Goal: Task Accomplishment & Management: Complete application form

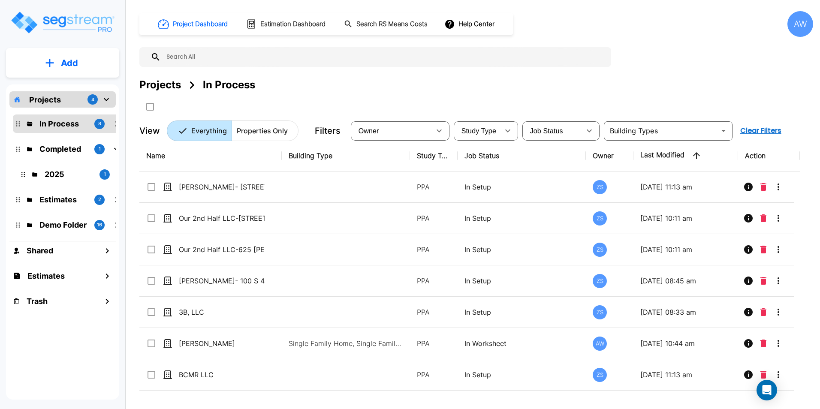
click at [71, 64] on p "Add" at bounding box center [69, 63] width 17 height 13
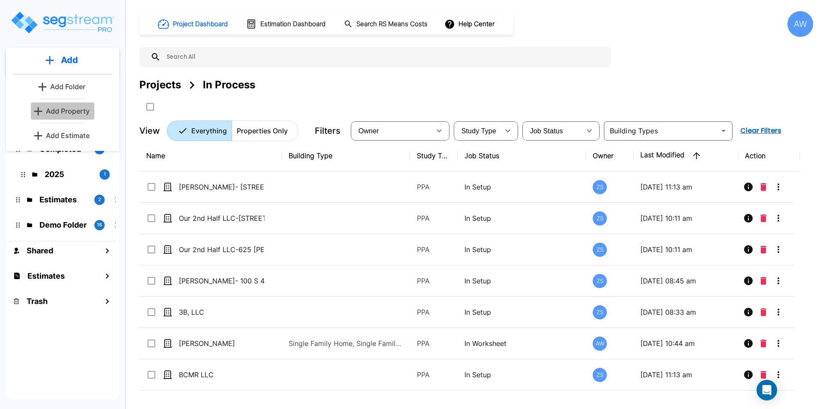
click at [64, 118] on link "Add Property" at bounding box center [62, 110] width 63 height 17
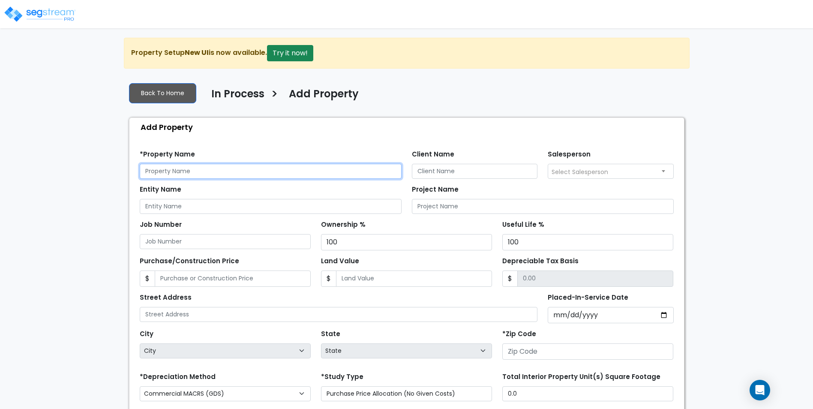
click at [210, 170] on input "text" at bounding box center [271, 171] width 262 height 15
click at [71, 126] on div "We are Building your Property. So please grab a coffee and let us do the heavy …" at bounding box center [406, 276] width 813 height 477
click at [203, 174] on input "text" at bounding box center [271, 171] width 262 height 15
type input "[PERSON_NAME] Properties"
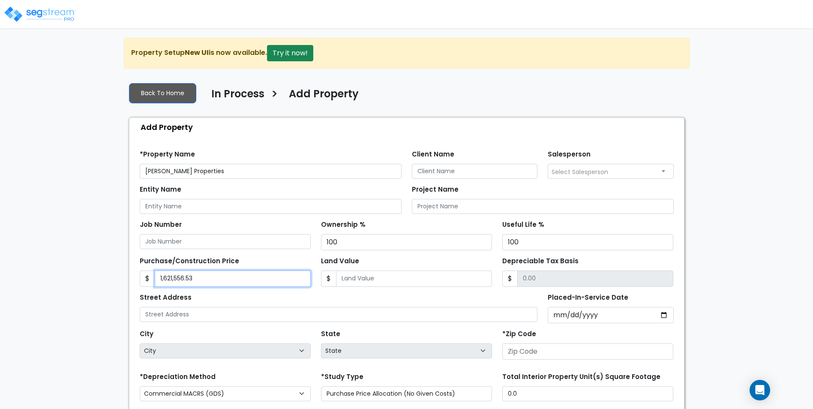
type input "1,621,556.53"
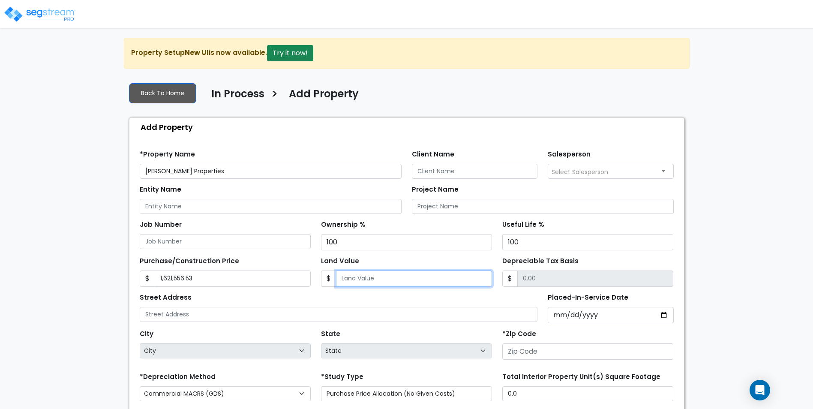
click at [404, 282] on input "Land Value" at bounding box center [414, 278] width 156 height 16
type input "1"
type input "1621555.53"
type input "17"
type input "1621539.53"
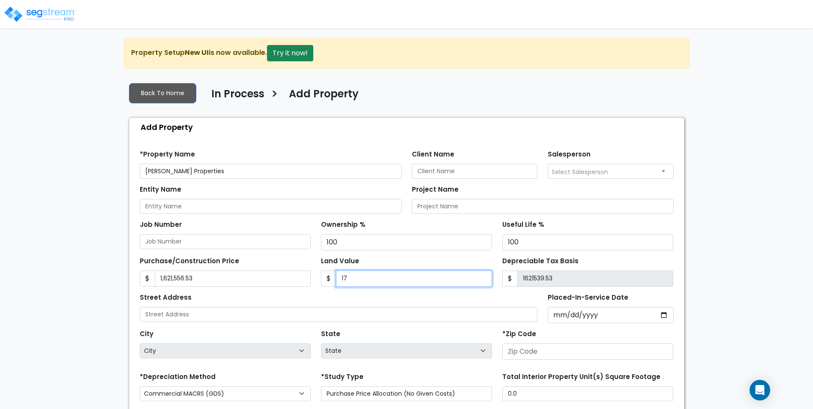
type input "172"
type input "1621384.53"
type input "1729"
type input "1619827.53"
type input "1,7290"
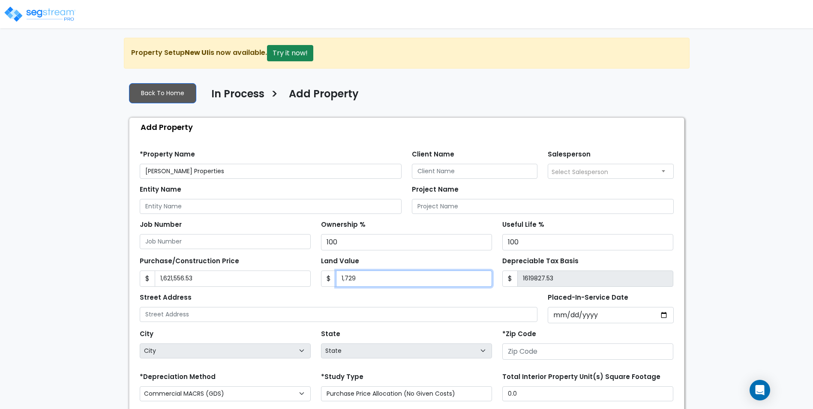
type input "1604266.53"
type input "17,2900"
type input "1448656.53"
type input "172,900"
click at [56, 243] on div "We are Building your Property. So please grab a coffee and let us do the heavy …" at bounding box center [406, 276] width 813 height 477
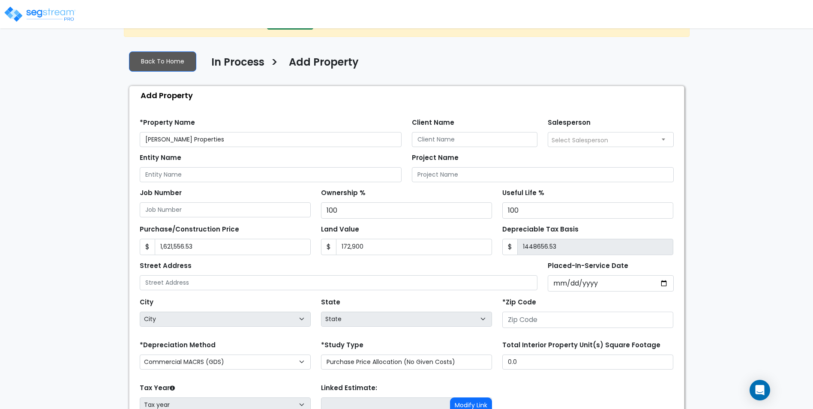
scroll to position [43, 0]
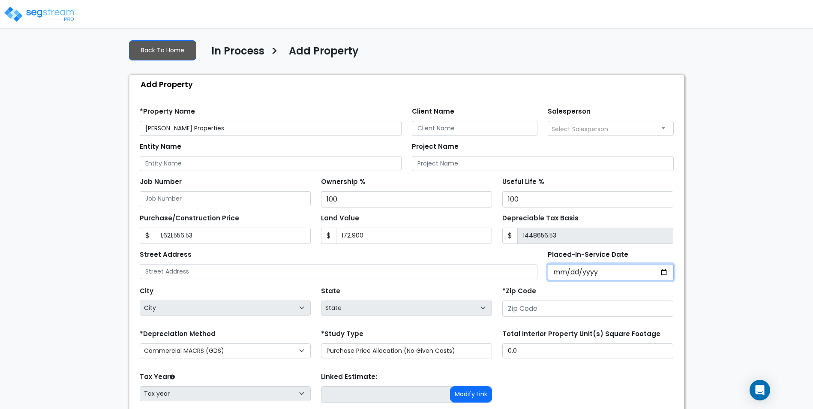
click at [620, 271] on input "Placed-In-Service Date" at bounding box center [611, 272] width 126 height 16
type input "0002-02-17"
select select "2"
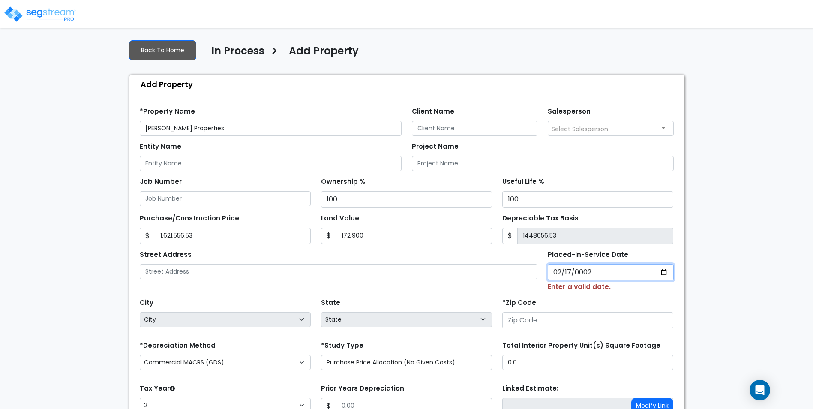
type input "0020-02-17"
select select "20"
type input "2021-02-17"
select select "2021"
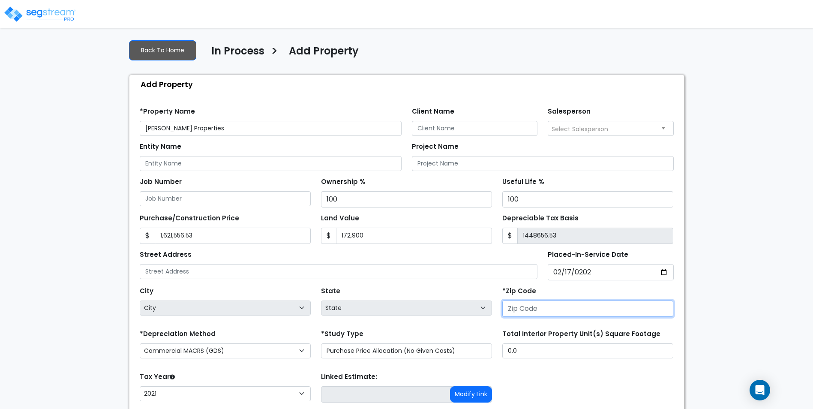
click at [573, 313] on input "number" at bounding box center [587, 308] width 171 height 16
type input "37"
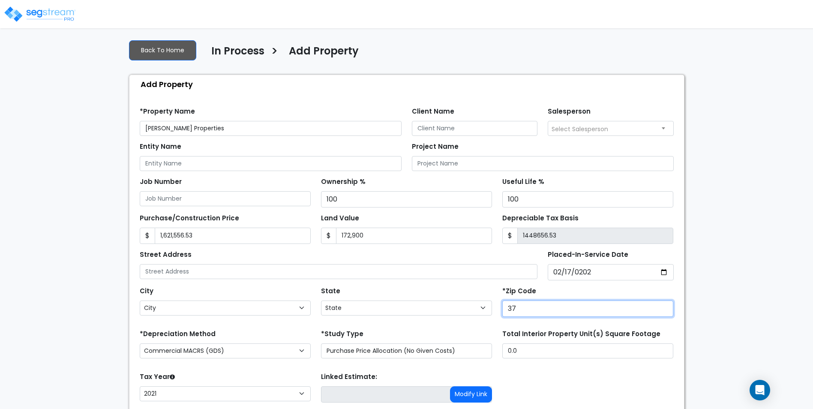
select select "TN"
type input "37066"
click at [738, 257] on div "We are Building your Property. So please grab a coffee and let us do the heavy …" at bounding box center [406, 233] width 813 height 477
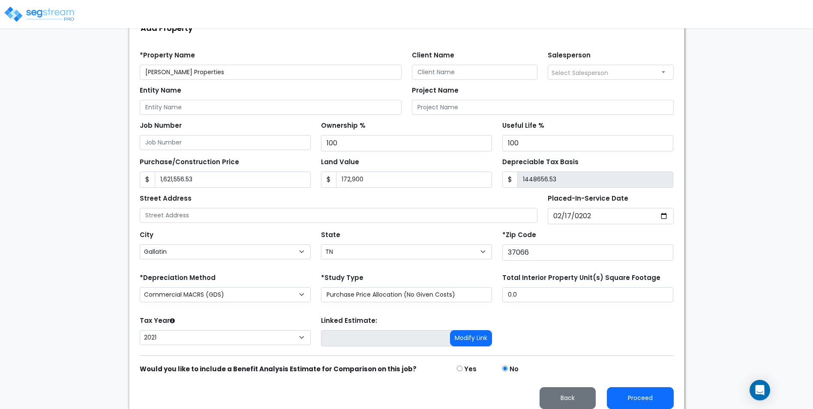
scroll to position [106, 0]
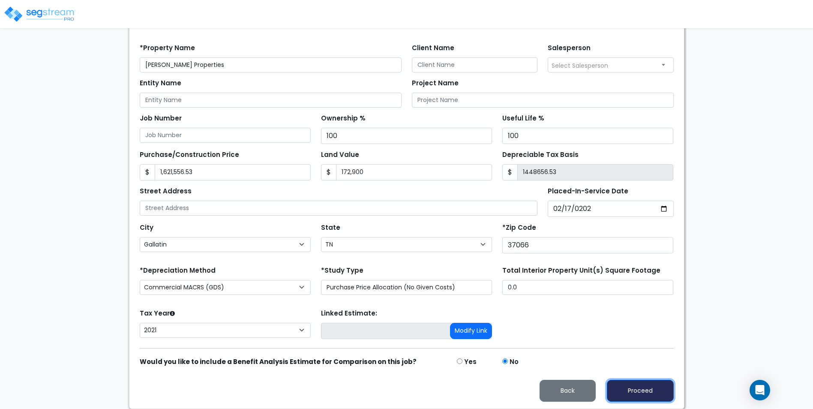
click at [639, 388] on button "Proceed" at bounding box center [640, 391] width 67 height 22
type input "1621556.53"
type input "172900"
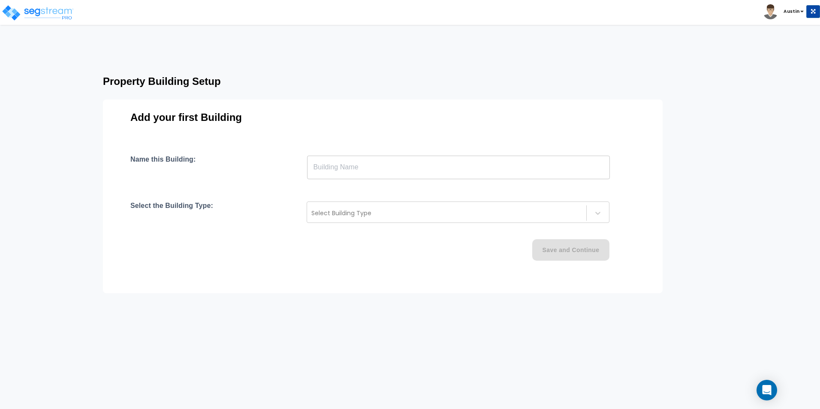
click at [359, 167] on input "text" at bounding box center [458, 167] width 303 height 24
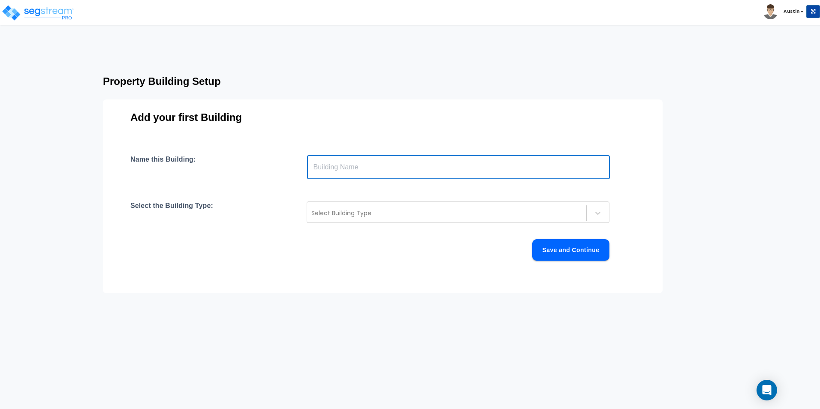
type input "d"
type input "Dollar General"
click at [360, 214] on div at bounding box center [446, 213] width 270 height 10
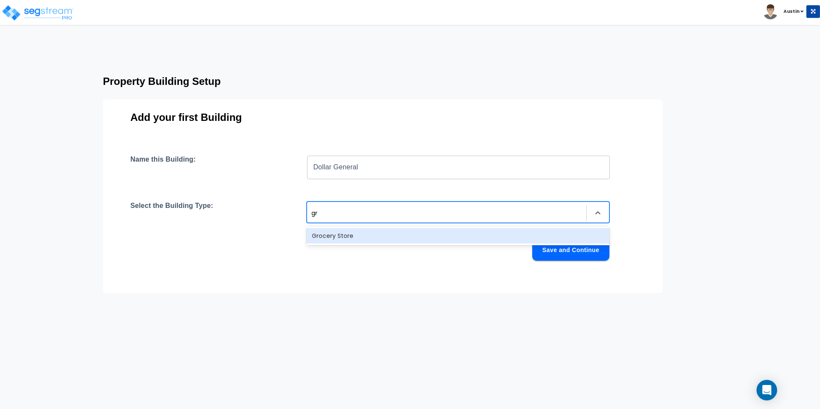
type input "gro"
click at [348, 240] on div "Grocery Store" at bounding box center [457, 235] width 303 height 15
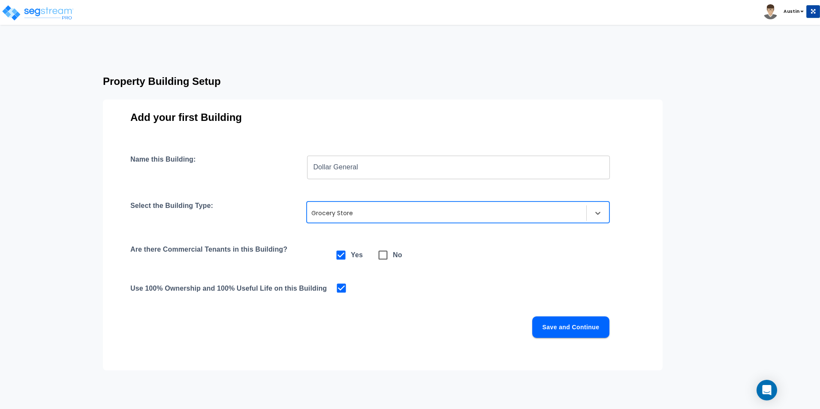
click at [420, 306] on div "Name this Building: Dollar General ​ Select the Building Type: option Grocery S…" at bounding box center [382, 256] width 504 height 203
click at [575, 327] on button "Save and Continue" at bounding box center [570, 326] width 77 height 21
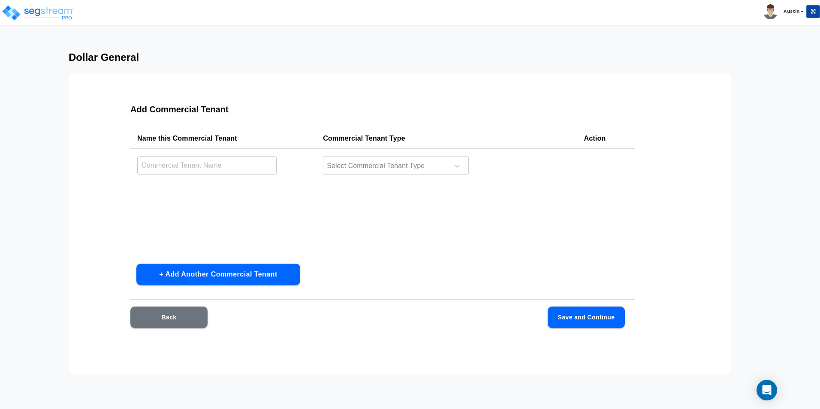
click at [233, 167] on input "text" at bounding box center [206, 165] width 139 height 18
drag, startPoint x: 117, startPoint y: 198, endPoint x: 129, endPoint y: 189, distance: 15.3
click at [117, 197] on div "Add Commercial Tenant Name this Commercial Tenant Commercial Tenant Type Action…" at bounding box center [382, 221] width 559 height 257
click at [402, 160] on div at bounding box center [384, 166] width 117 height 12
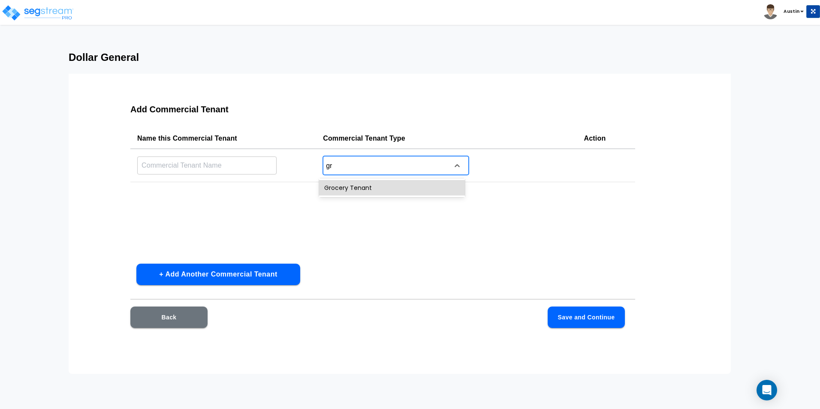
type input "gro"
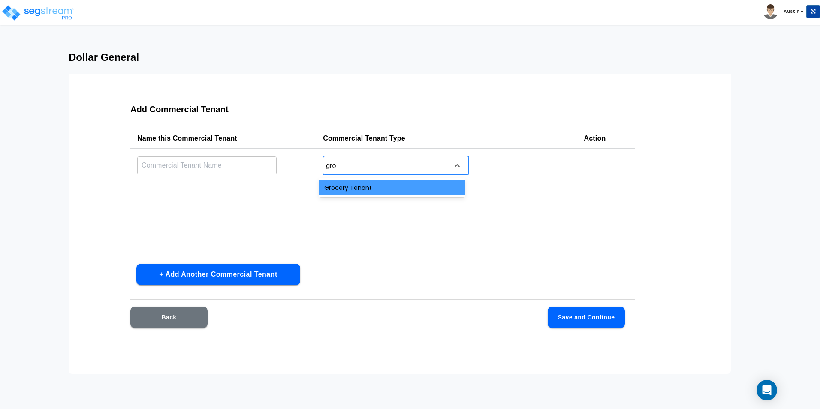
click at [392, 188] on div "Grocery Tenant" at bounding box center [392, 187] width 146 height 15
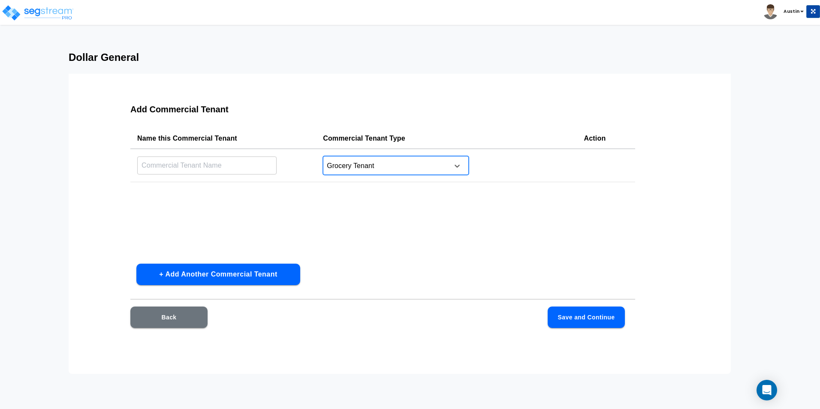
click at [192, 164] on input "text" at bounding box center [206, 165] width 139 height 18
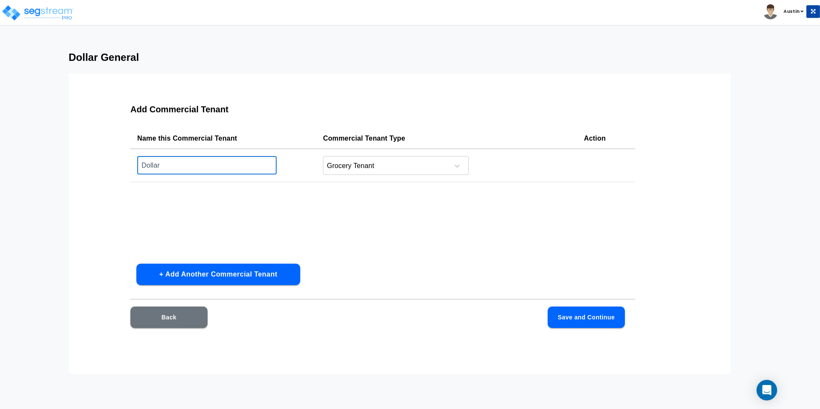
click at [491, 261] on div "Add Commercial Tenant Name this Commercial Tenant Commercial Tenant Type Action…" at bounding box center [382, 221] width 559 height 257
click at [204, 164] on input "Dollar" at bounding box center [206, 165] width 139 height 18
type input "Dollar General"
click at [445, 234] on div "Name this Commercial Tenant Commercial Tenant Type Action Dollar General ​ Groc…" at bounding box center [382, 192] width 504 height 129
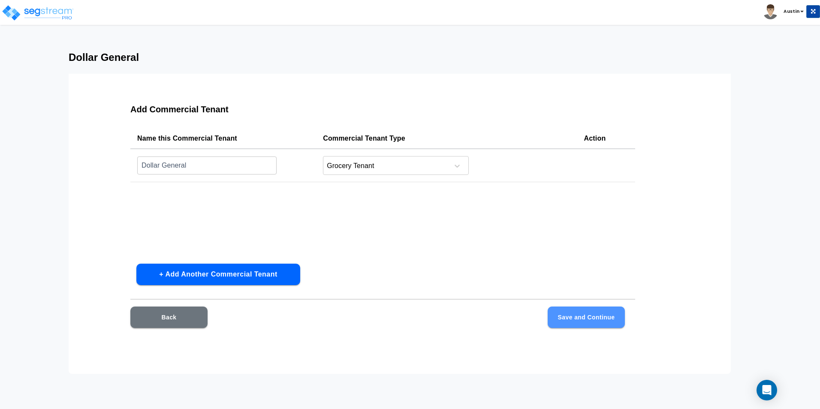
click at [576, 318] on button "Save and Continue" at bounding box center [585, 316] width 77 height 21
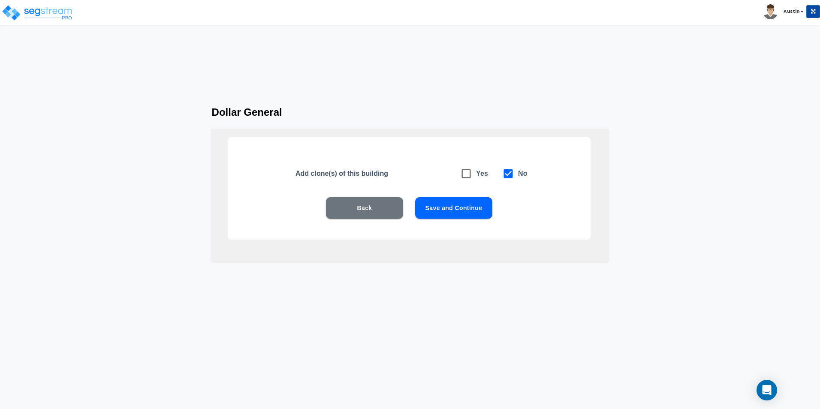
click at [460, 210] on button "Save and Continue" at bounding box center [453, 207] width 77 height 21
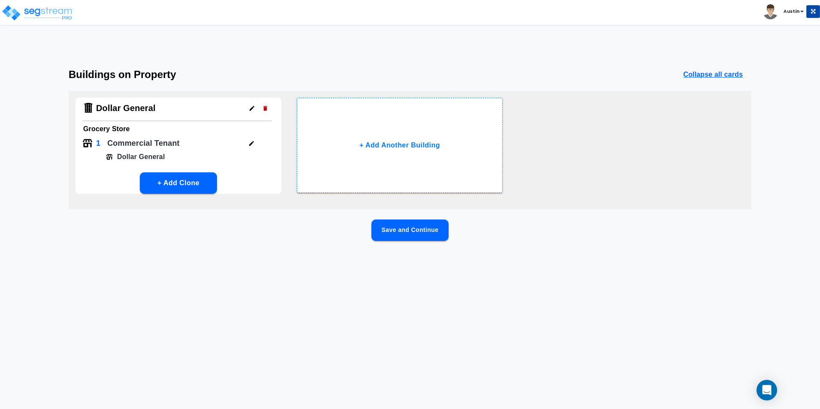
click at [416, 227] on button "Save and Continue" at bounding box center [409, 229] width 77 height 21
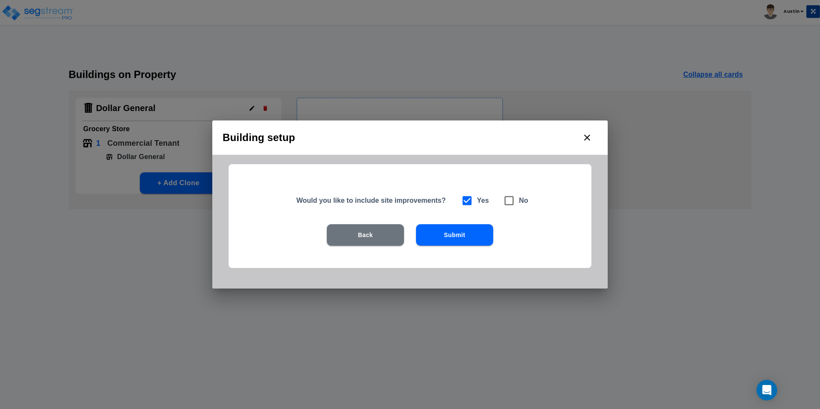
click at [455, 238] on button "Submit" at bounding box center [454, 234] width 77 height 21
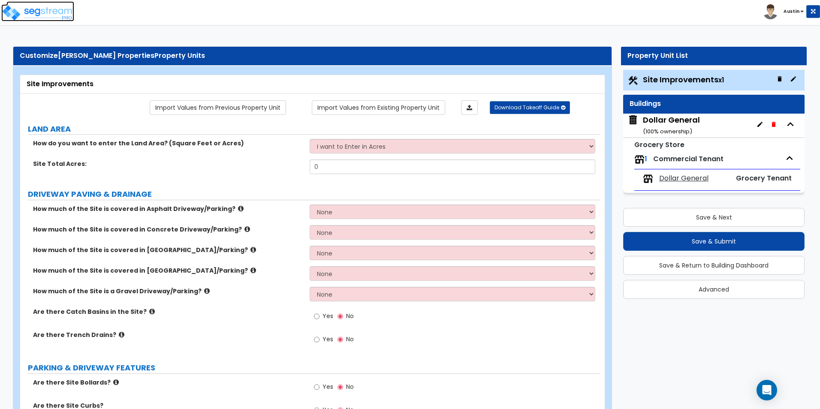
drag, startPoint x: 50, startPoint y: 11, endPoint x: 80, endPoint y: 13, distance: 30.1
click at [49, 11] on img at bounding box center [37, 12] width 73 height 17
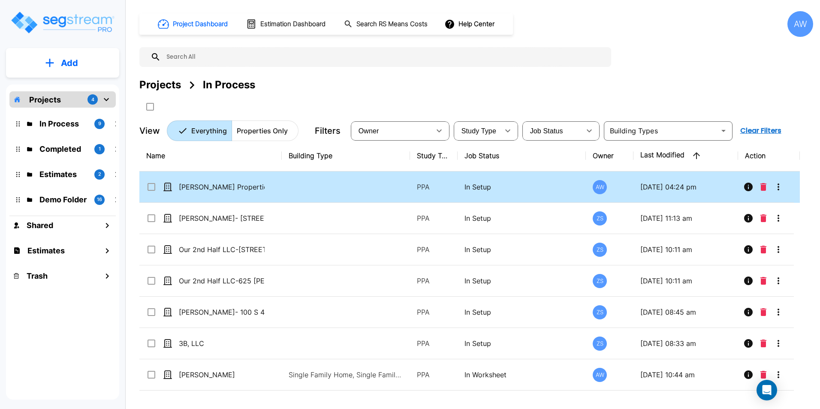
click at [302, 191] on td at bounding box center [346, 186] width 128 height 31
checkbox input "true"
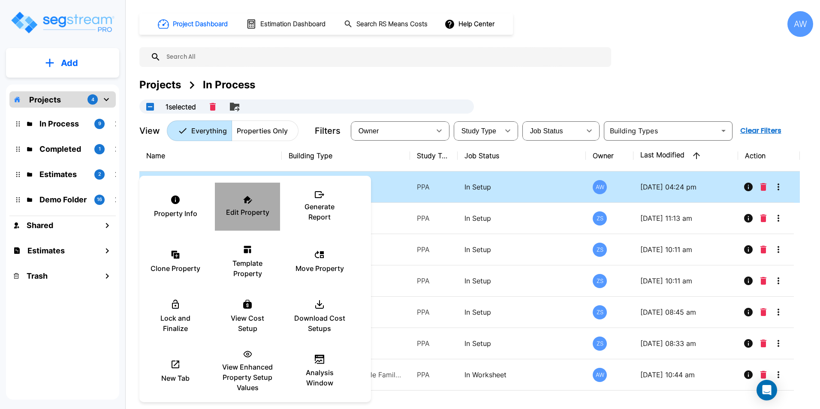
click at [248, 207] on div "Edit Property" at bounding box center [247, 206] width 51 height 43
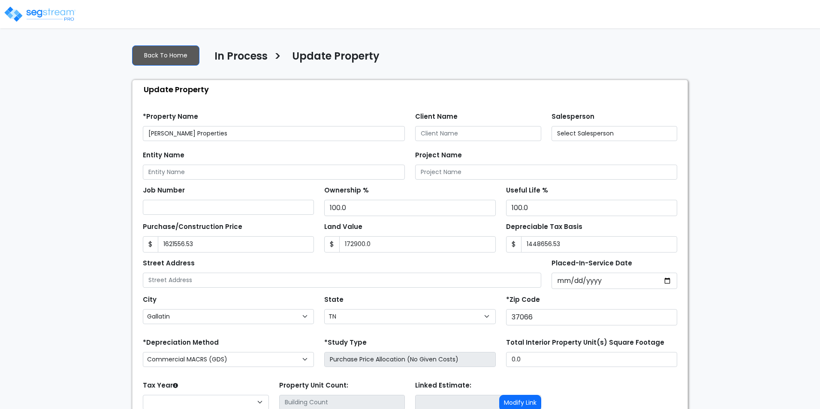
select select "TN"
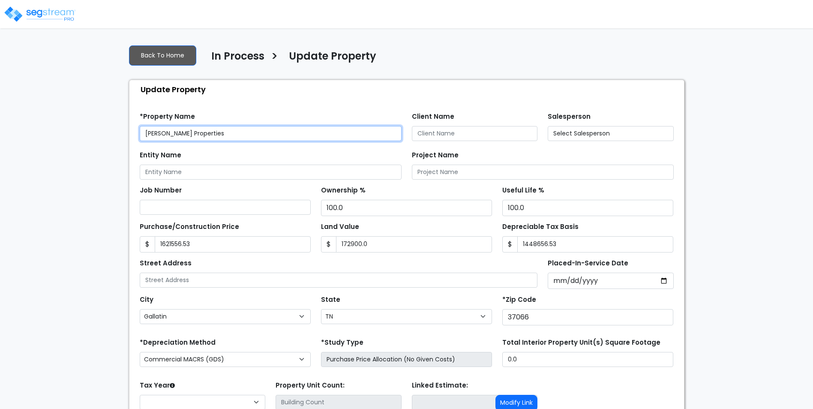
type input "1,621,556.53"
type input "172,900.0"
type input "1,448,656.53"
select select "2021"
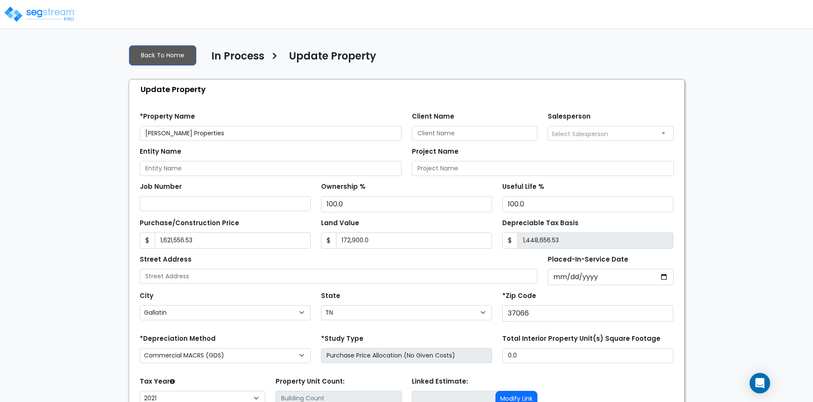
click at [593, 137] on span "Select Salesperson" at bounding box center [580, 134] width 57 height 9
select select "249"
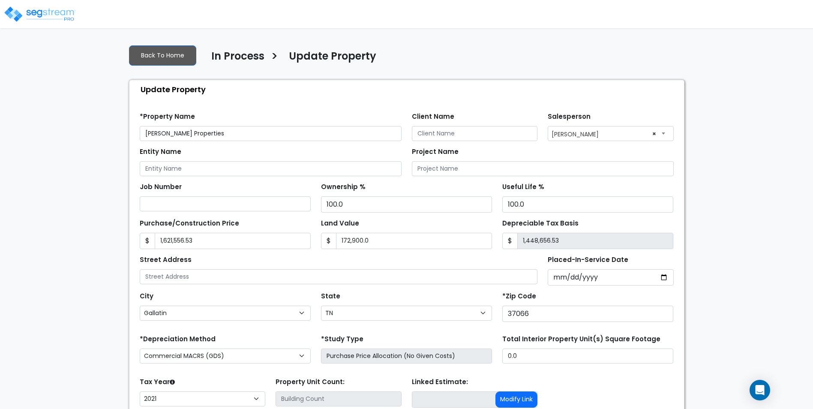
click at [699, 180] on div "We are Building your Property. So please grab a coffee and let us do the heavy …" at bounding box center [406, 258] width 813 height 440
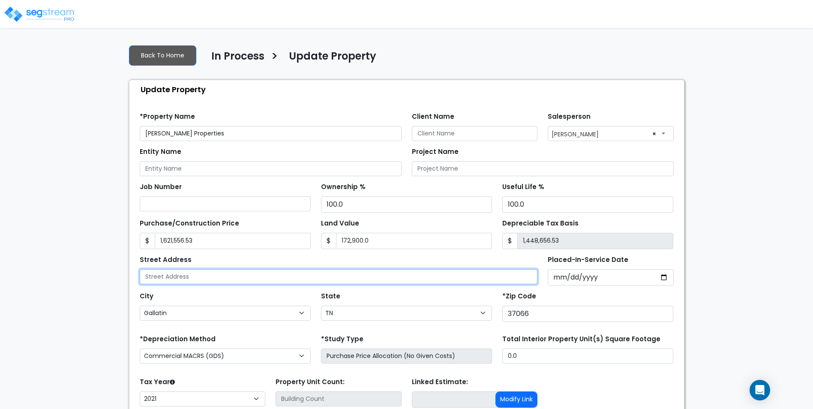
click at [236, 276] on input "text" at bounding box center [339, 276] width 398 height 15
type input "[STREET_ADDRESS][PERSON_NAME]"
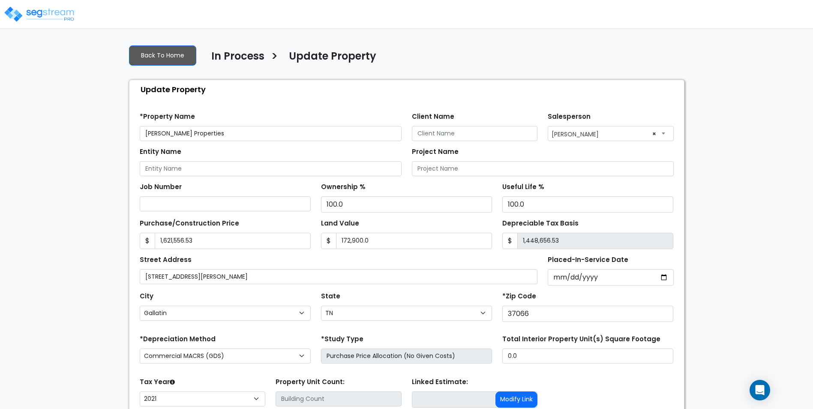
click at [712, 237] on div "We are Building your Property. So please grab a coffee and let us do the heavy …" at bounding box center [406, 258] width 813 height 440
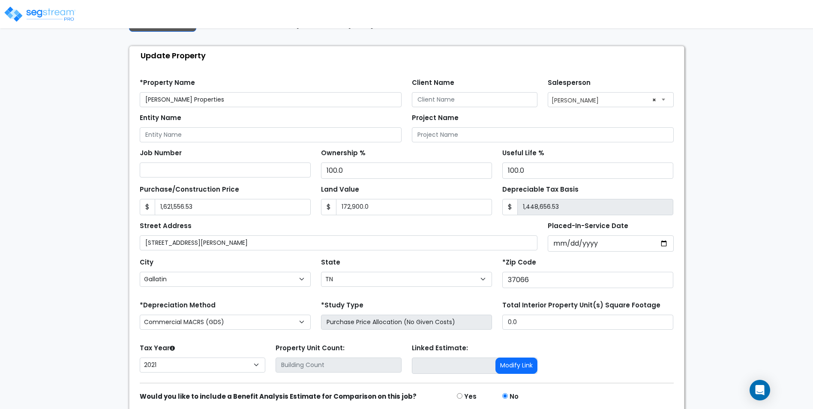
scroll to position [69, 0]
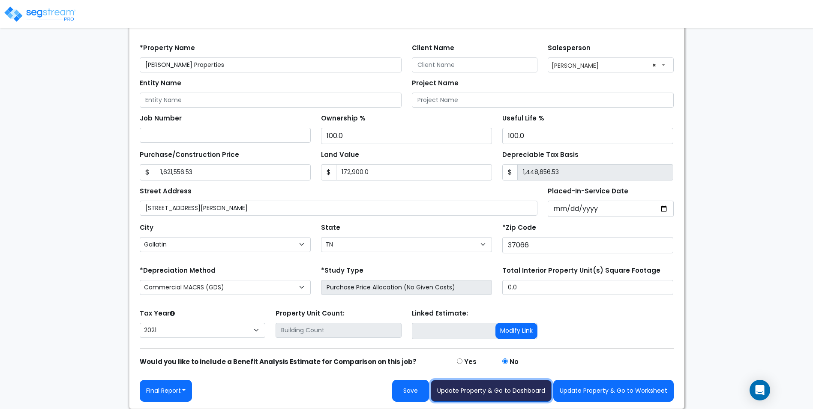
click at [514, 389] on button "Update Property & Go to Dashboard" at bounding box center [491, 391] width 121 height 22
type input "1621556.53"
type input "172900"
